Goal: Entertainment & Leisure: Browse casually

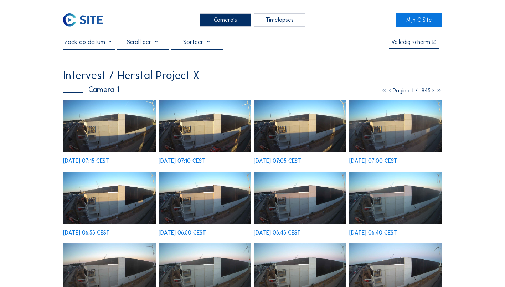
click at [215, 20] on div "Camera's" at bounding box center [226, 19] width 52 height 13
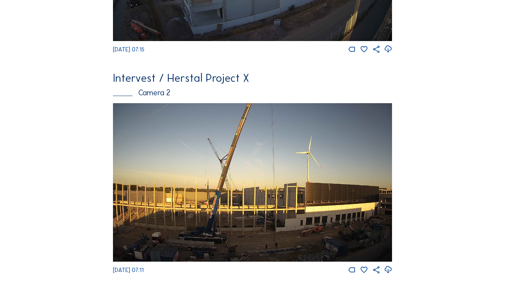
scroll to position [214, 0]
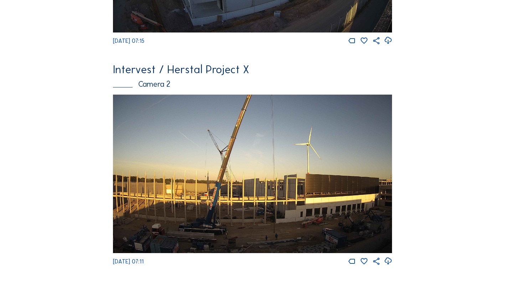
click at [216, 183] on img at bounding box center [253, 173] width 280 height 158
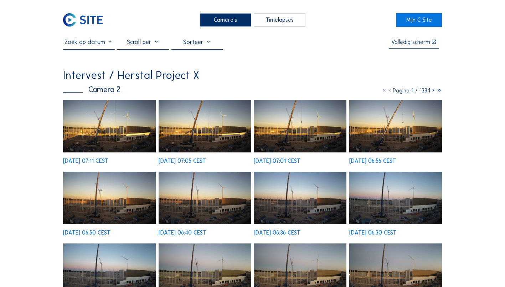
click at [102, 137] on img at bounding box center [109, 126] width 93 height 52
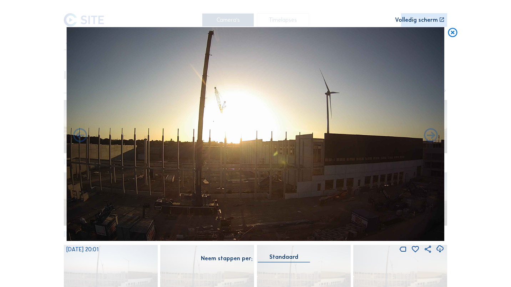
click at [452, 29] on icon at bounding box center [452, 32] width 11 height 11
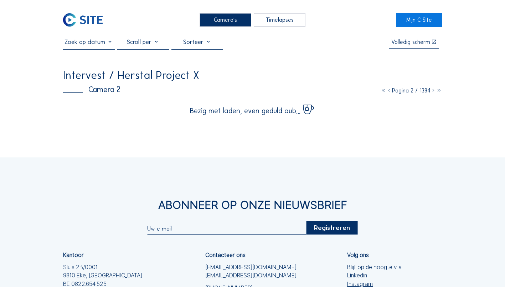
click at [227, 15] on div "Camera's" at bounding box center [226, 19] width 52 height 13
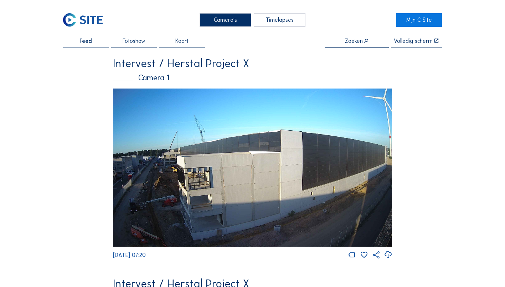
click at [161, 199] on img at bounding box center [253, 167] width 280 height 158
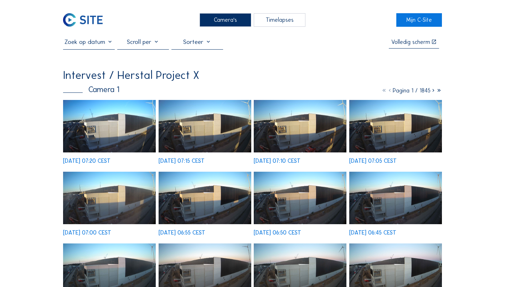
click at [107, 132] on img at bounding box center [109, 126] width 93 height 52
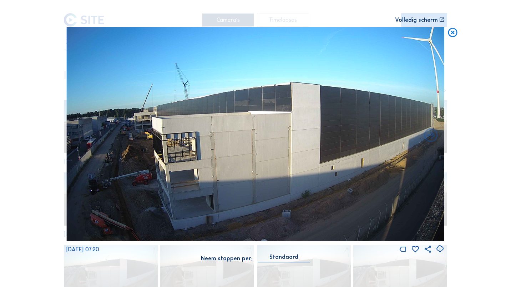
click at [452, 30] on icon at bounding box center [452, 32] width 11 height 11
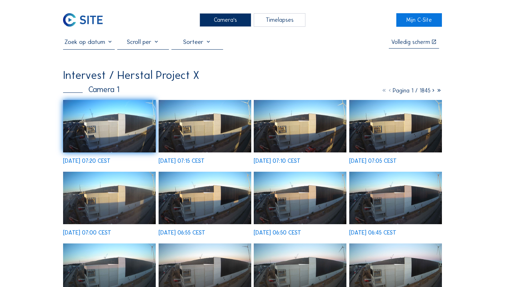
click at [83, 128] on img at bounding box center [109, 126] width 93 height 52
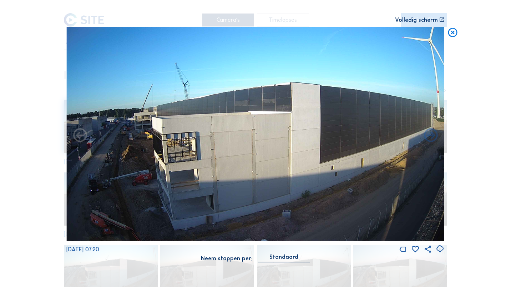
click at [452, 32] on icon at bounding box center [452, 32] width 11 height 11
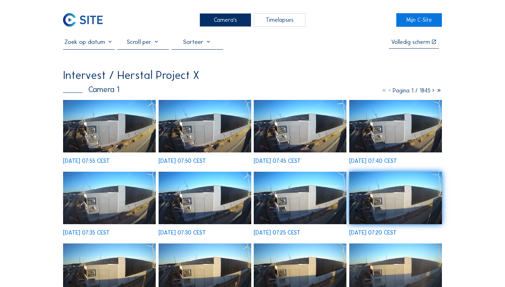
click at [92, 130] on img at bounding box center [109, 126] width 93 height 52
